Goal: Task Accomplishment & Management: Use online tool/utility

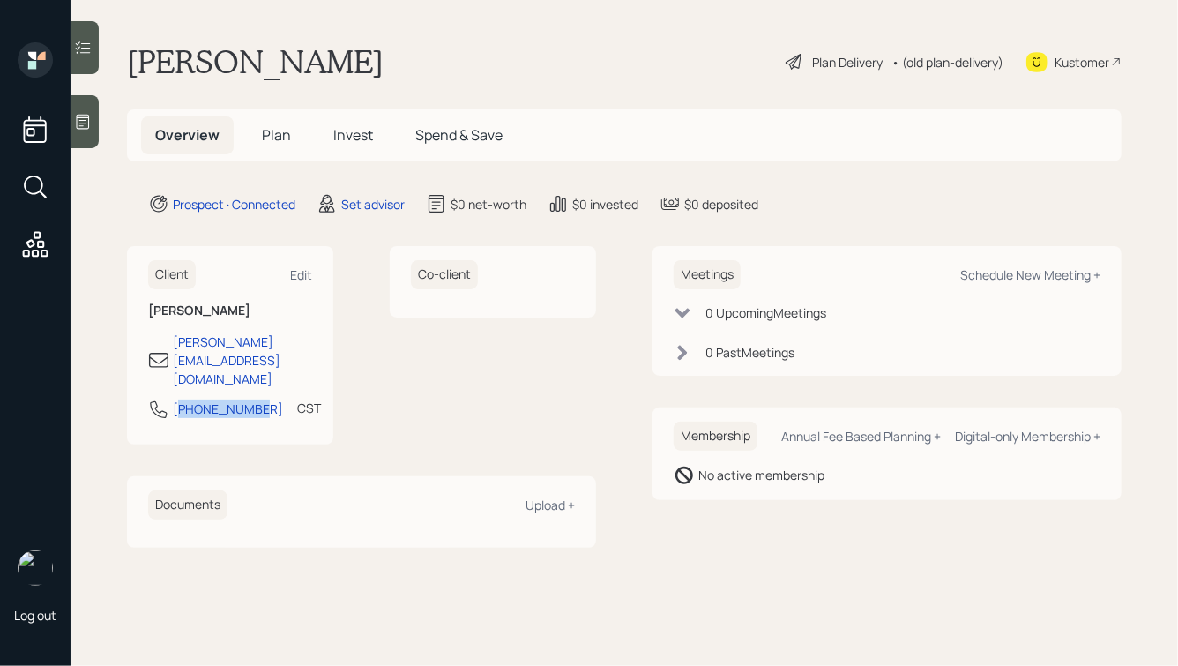
drag, startPoint x: 250, startPoint y: 373, endPoint x: 167, endPoint y: 375, distance: 82.9
click at [168, 399] on div "[PHONE_NUMBER] CST Currently 8:05 AM" at bounding box center [230, 415] width 164 height 32
copy div "[PHONE_NUMBER]"
click at [1002, 273] on div "Schedule New Meeting +" at bounding box center [1030, 274] width 140 height 17
select select "round-[PERSON_NAME]"
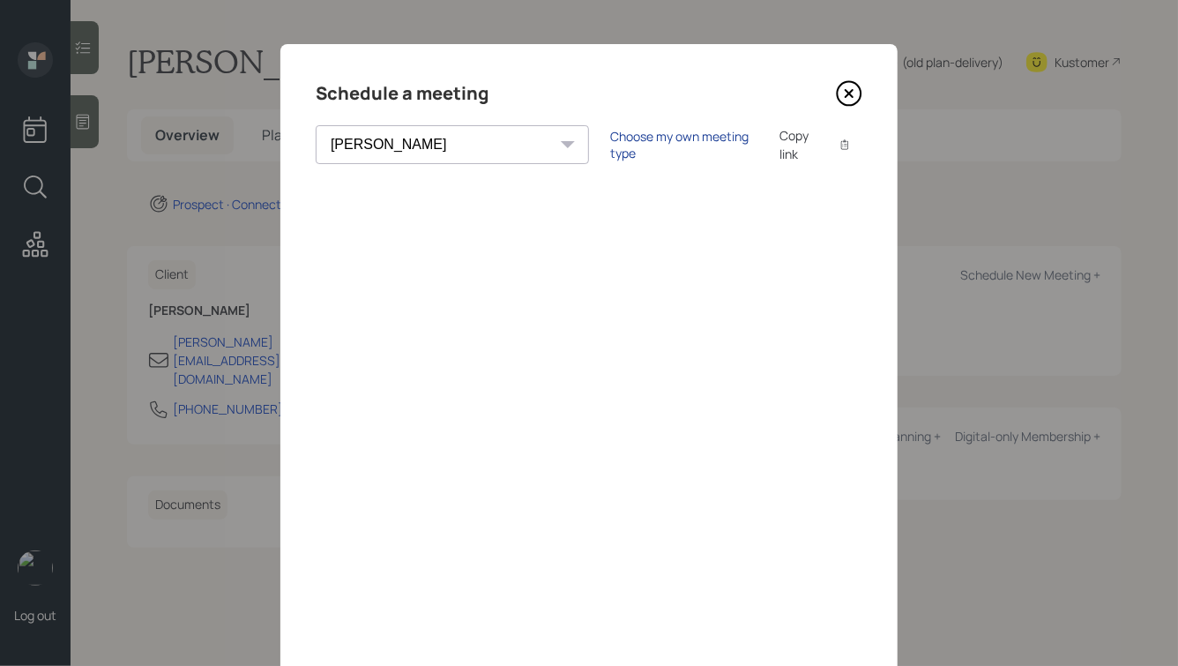
click at [610, 142] on div "Choose my own meeting type" at bounding box center [684, 145] width 148 height 34
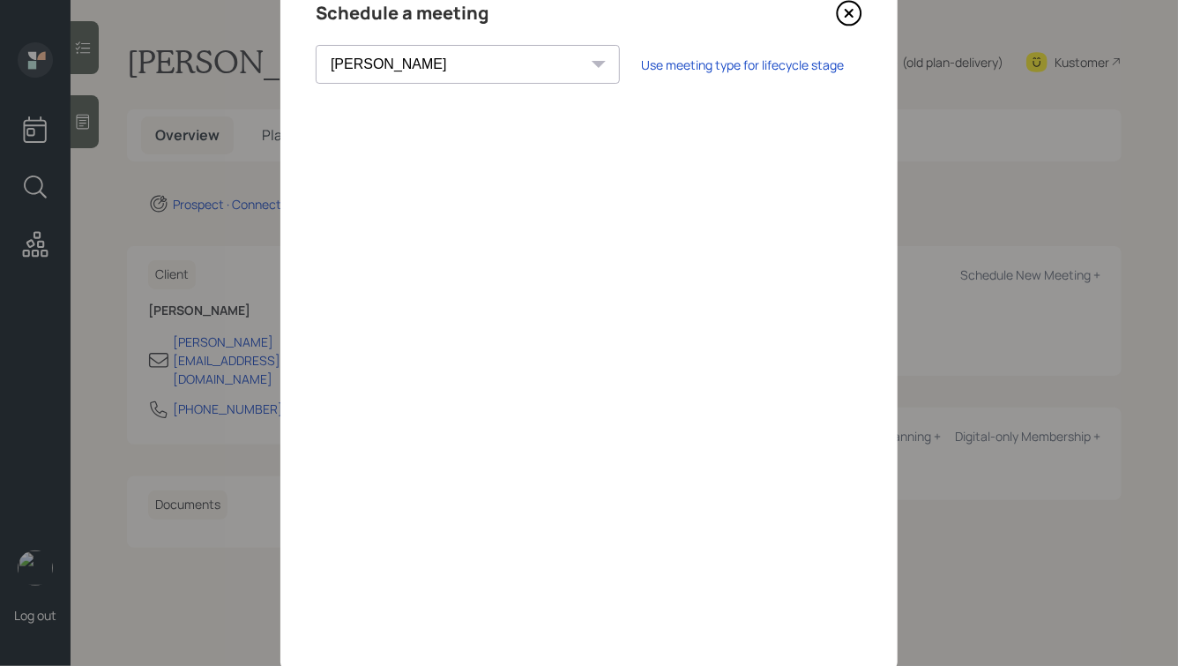
scroll to position [82, 0]
click at [861, 9] on icon at bounding box center [850, 12] width 24 height 24
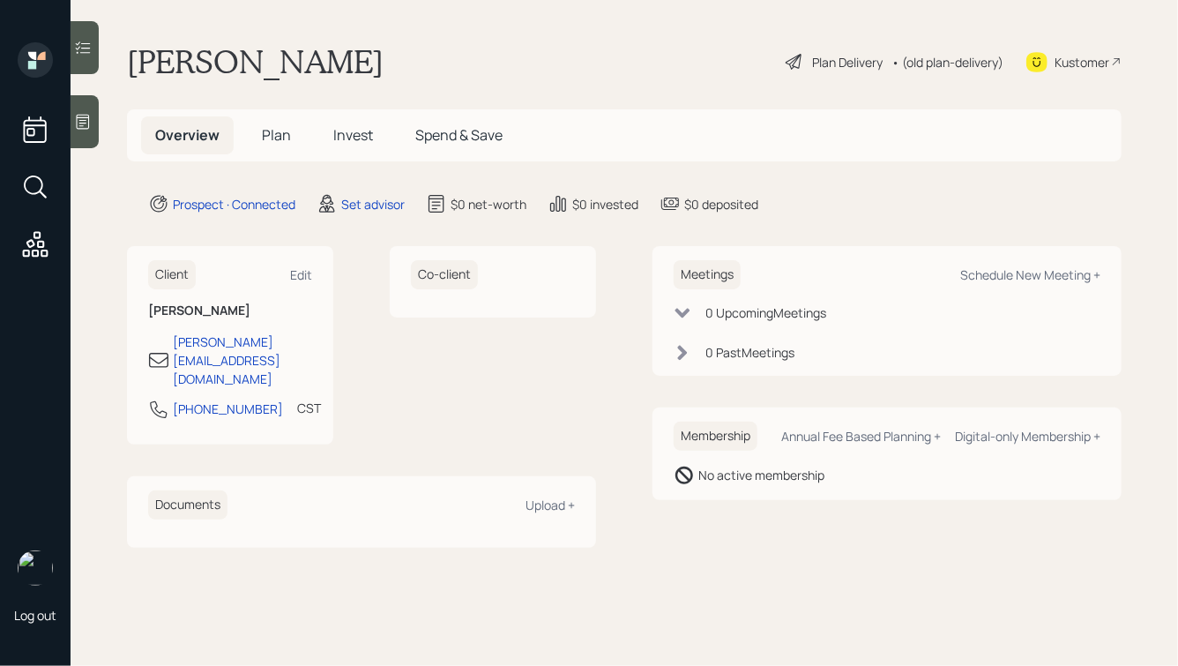
click at [86, 130] on icon at bounding box center [83, 122] width 18 height 18
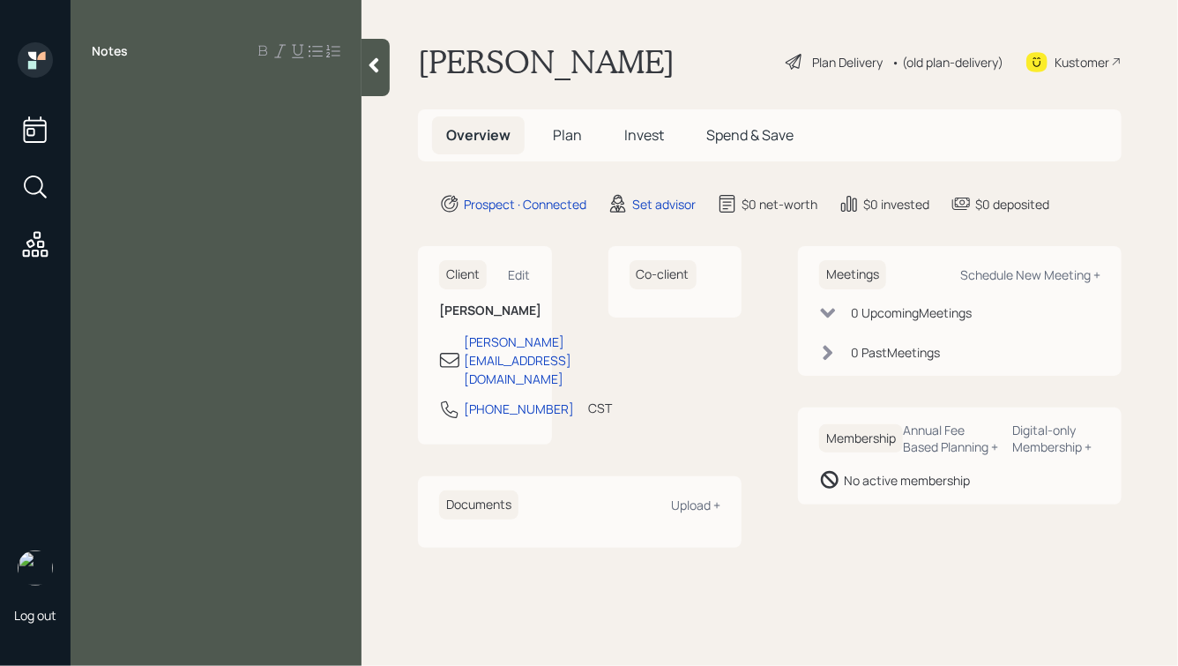
click at [378, 71] on icon at bounding box center [375, 65] width 10 height 15
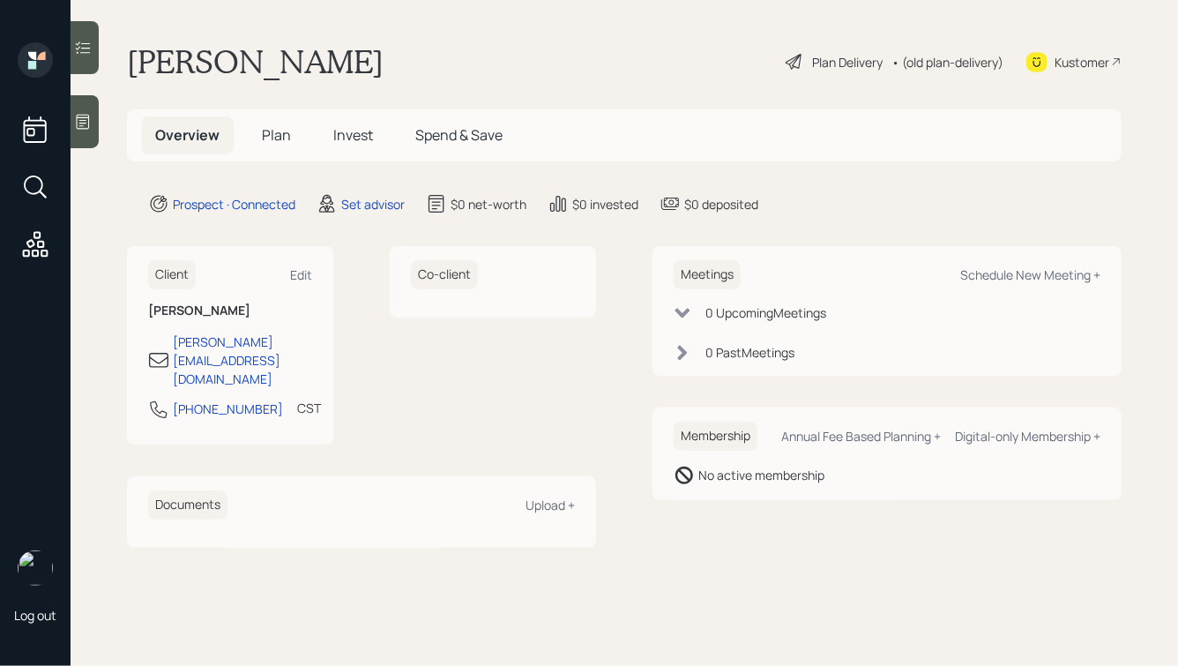
click at [470, 79] on div "[PERSON_NAME] Plan Delivery • (old plan-delivery) Kustomer" at bounding box center [624, 61] width 995 height 39
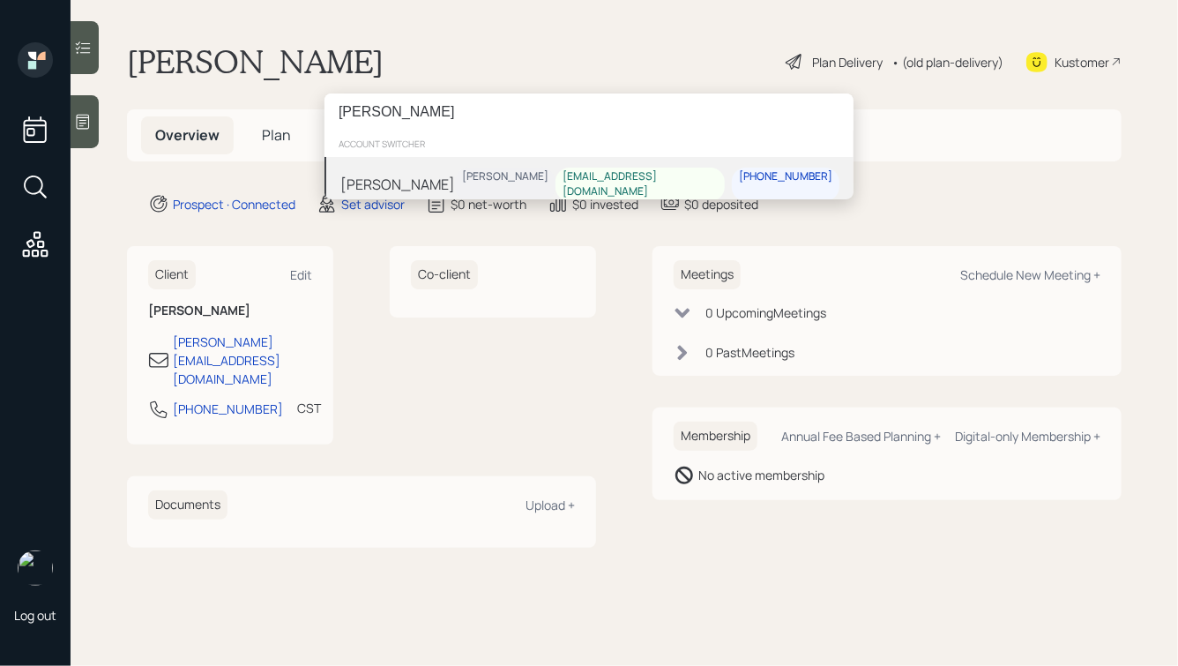
type input "[PERSON_NAME]"
click at [425, 190] on div "[PERSON_NAME] [PERSON_NAME] [EMAIL_ADDRESS][DOMAIN_NAME] [PHONE_NUMBER]" at bounding box center [589, 184] width 529 height 55
